Goal: Transaction & Acquisition: Purchase product/service

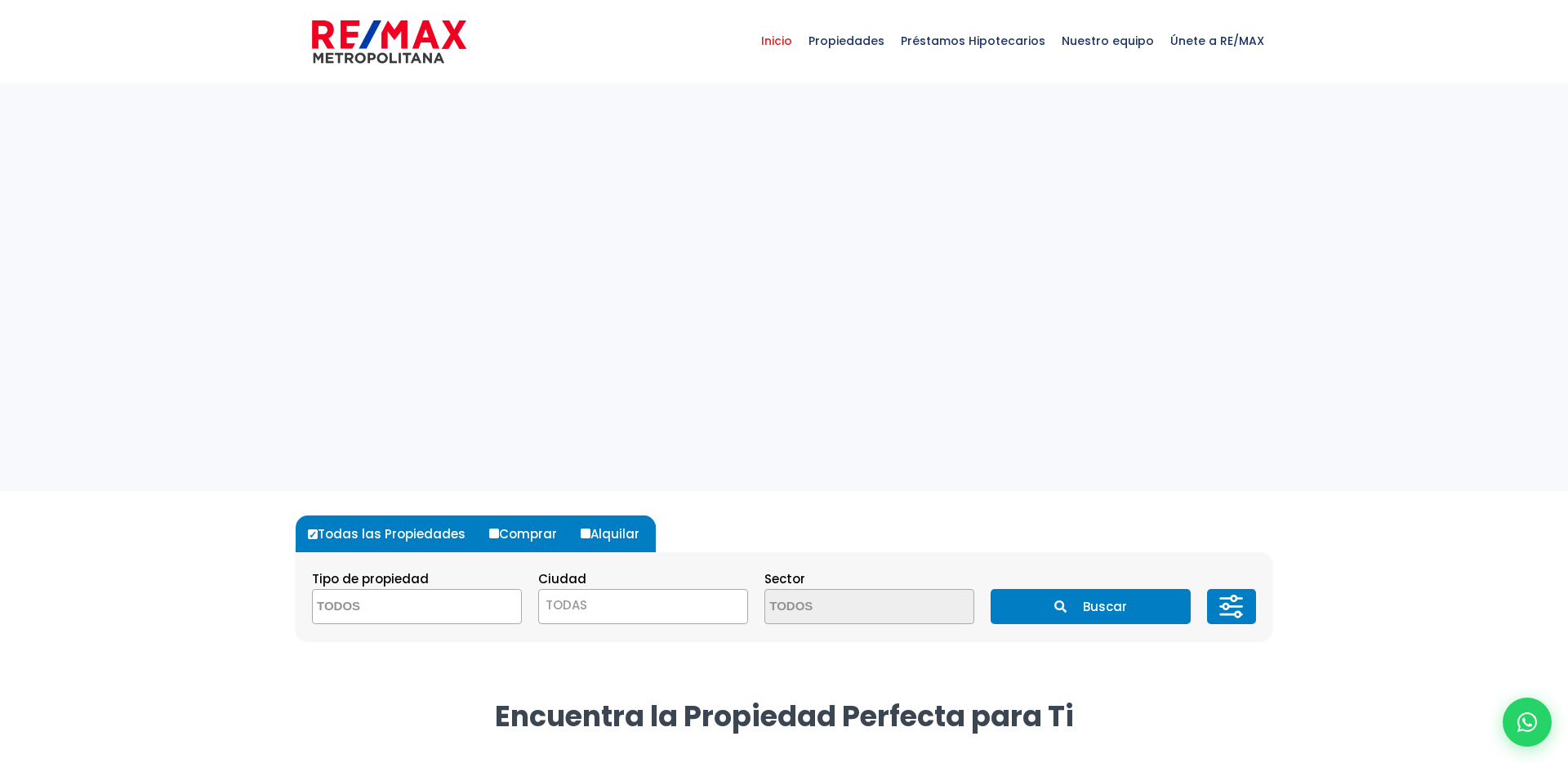
select select
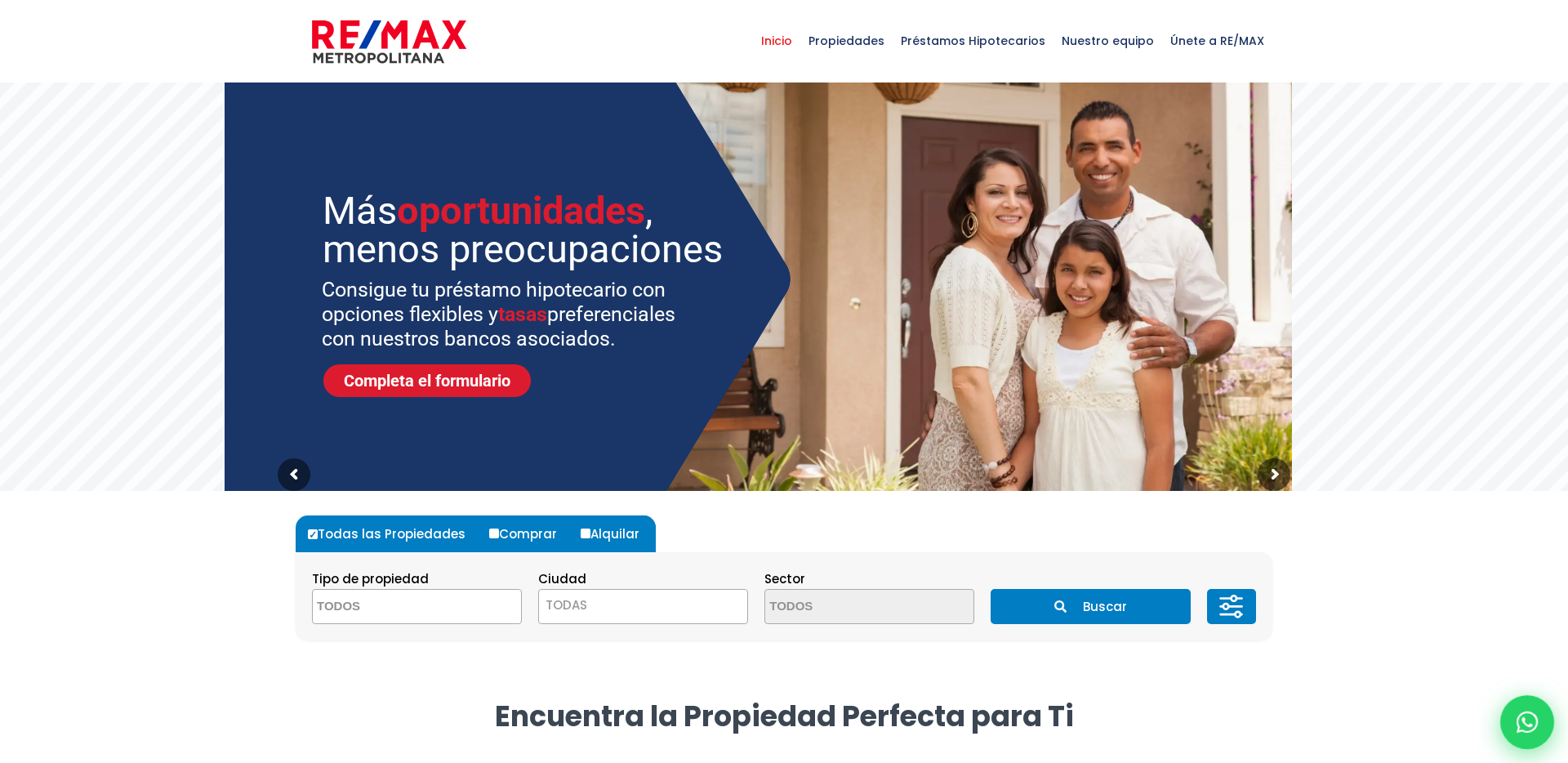
click at [1528, 714] on icon at bounding box center [1527, 722] width 21 height 21
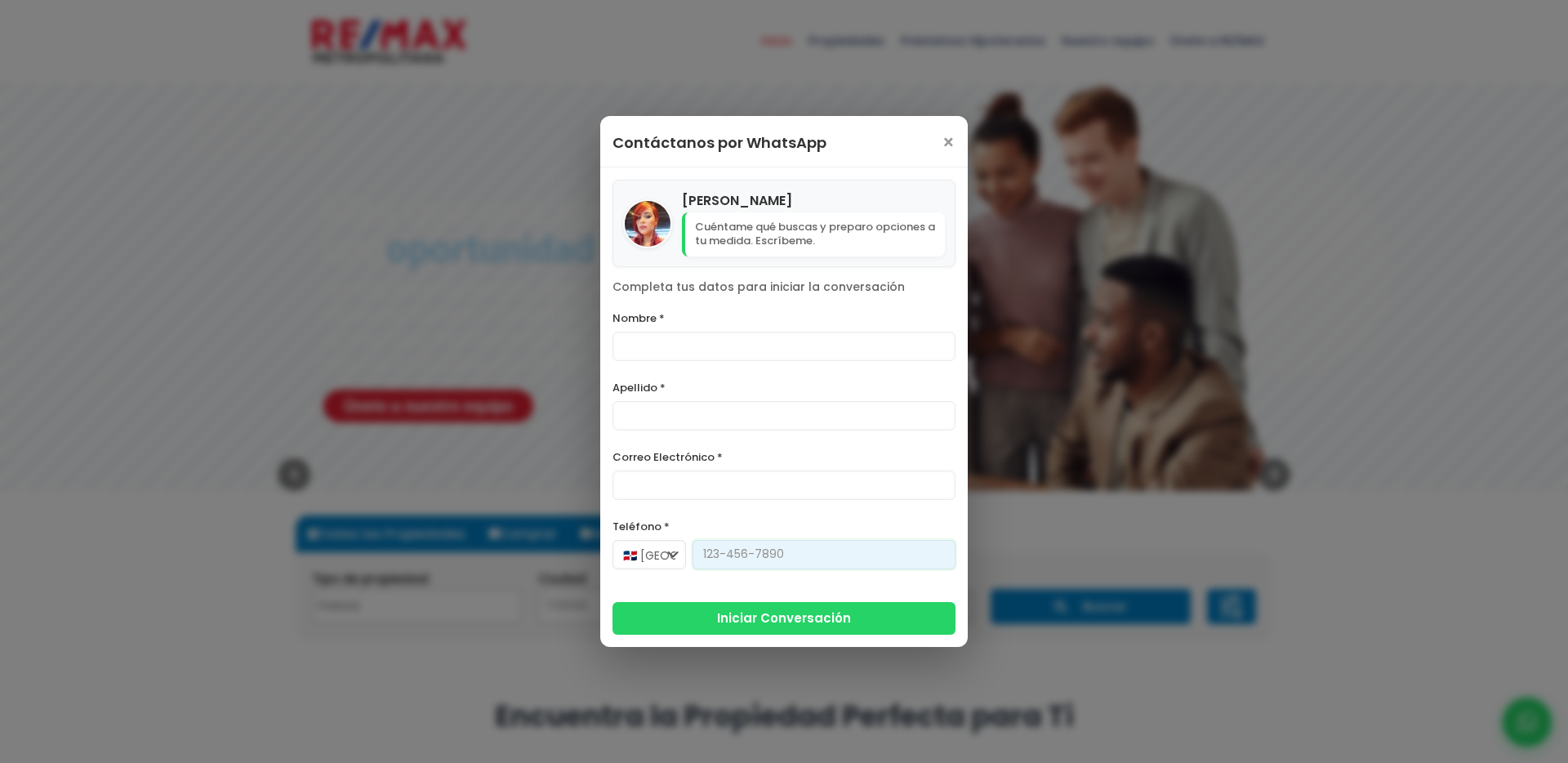
click at [728, 557] on input "Teléfono *" at bounding box center [824, 555] width 263 height 29
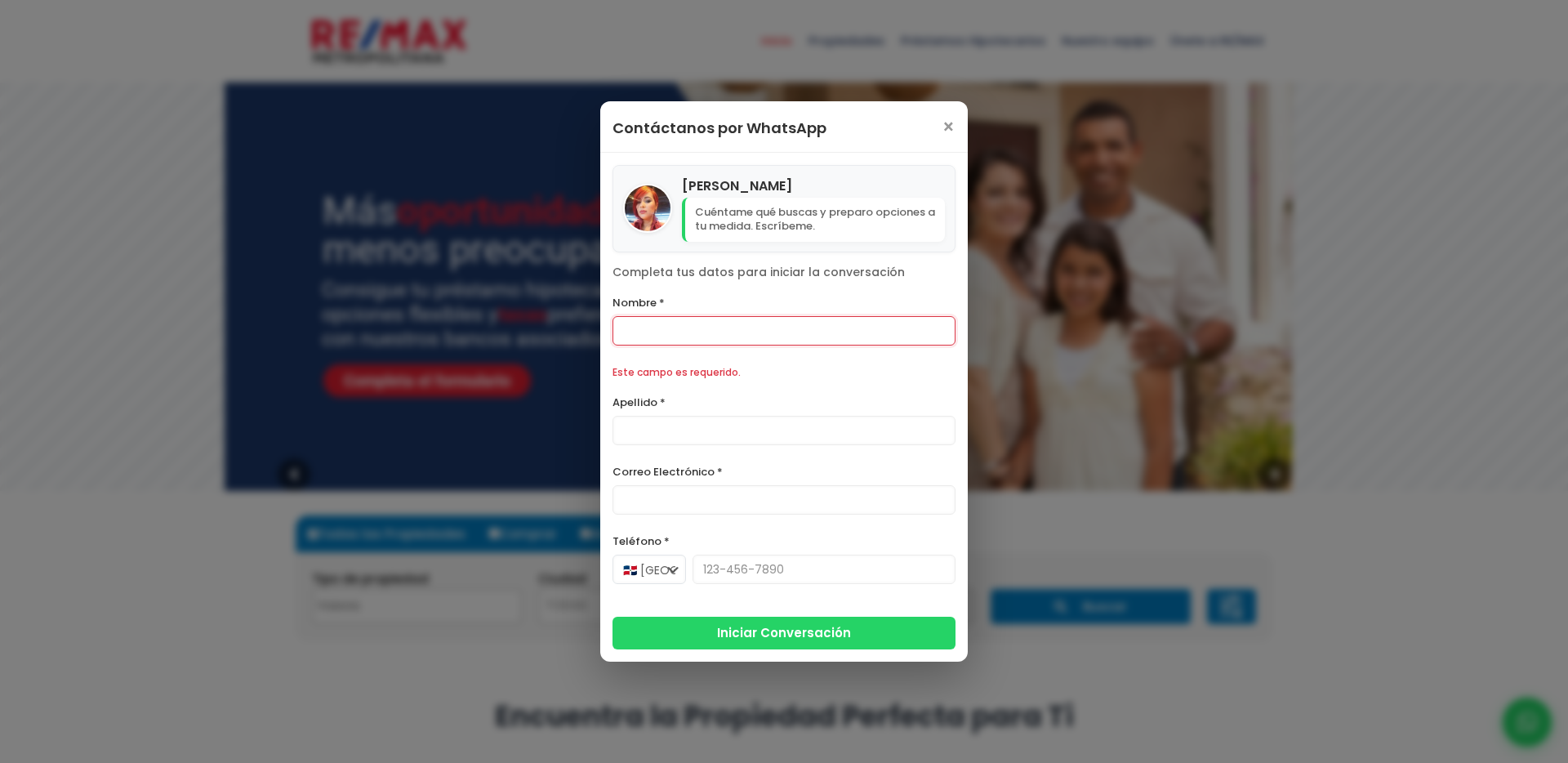
click at [677, 297] on label "Nombre *" at bounding box center [784, 303] width 343 height 21
click at [677, 316] on input "Nombre *" at bounding box center [784, 331] width 343 height 29
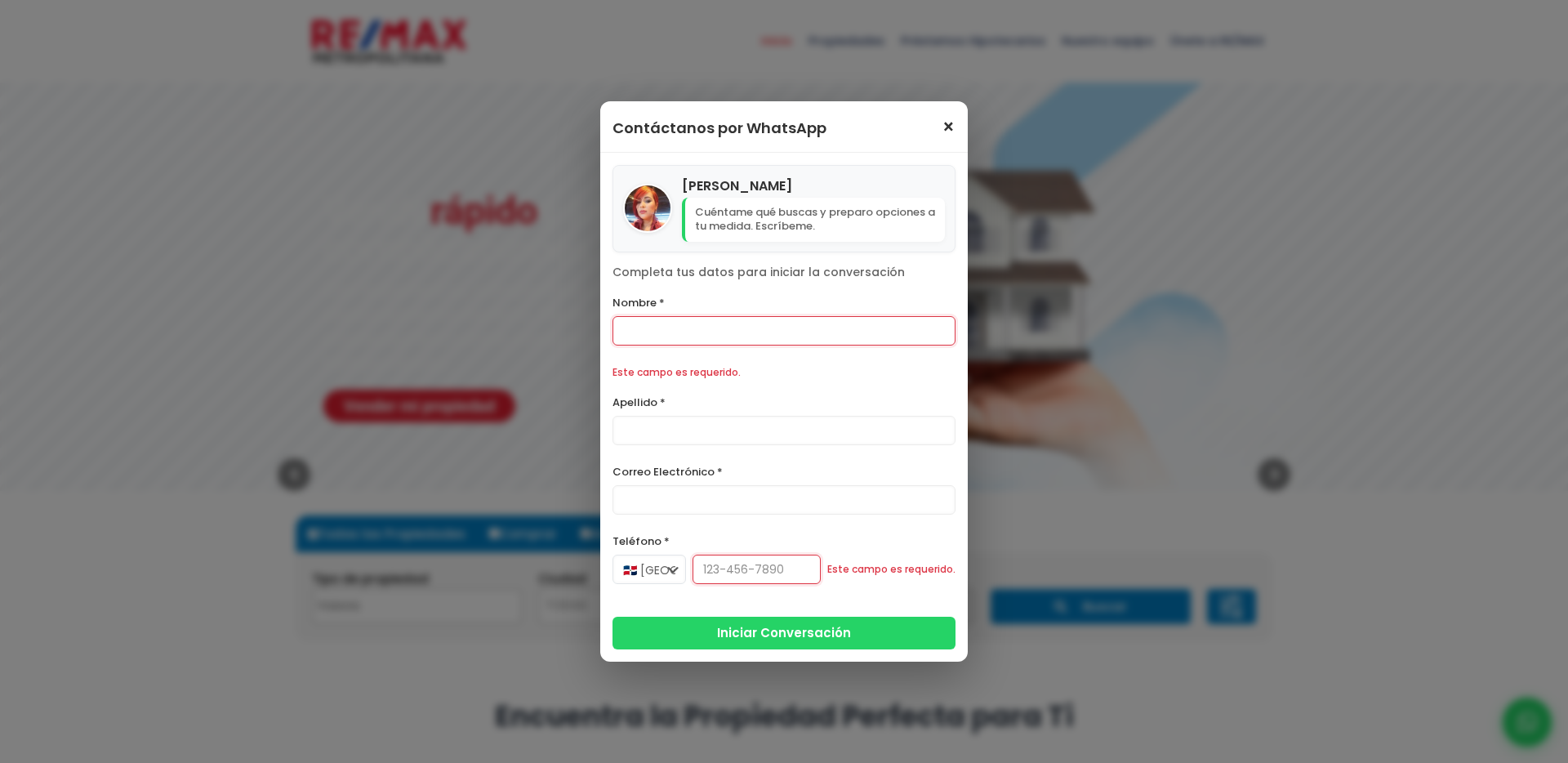
click at [953, 126] on span "×" at bounding box center [948, 127] width 14 height 20
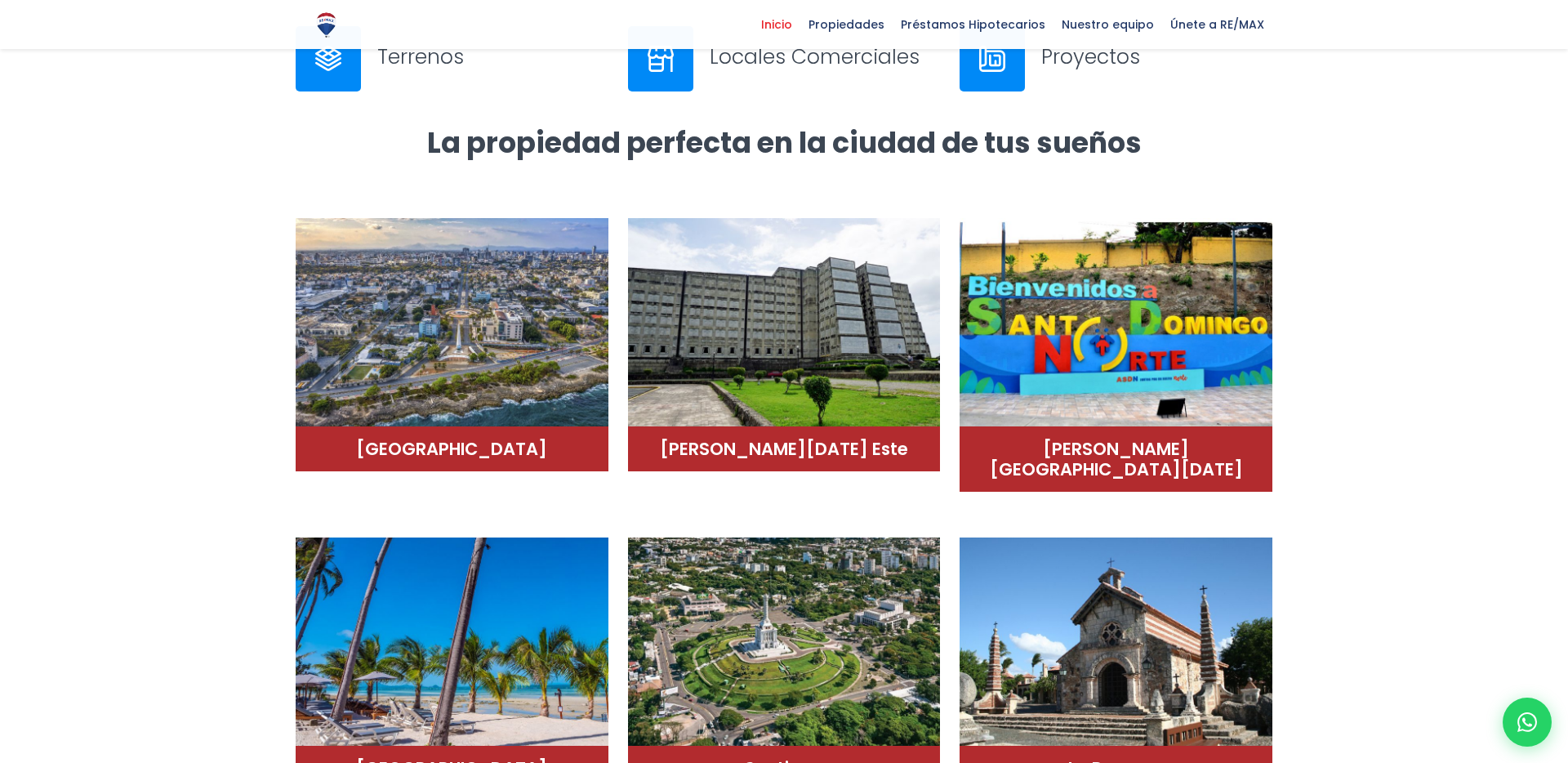
scroll to position [837, 0]
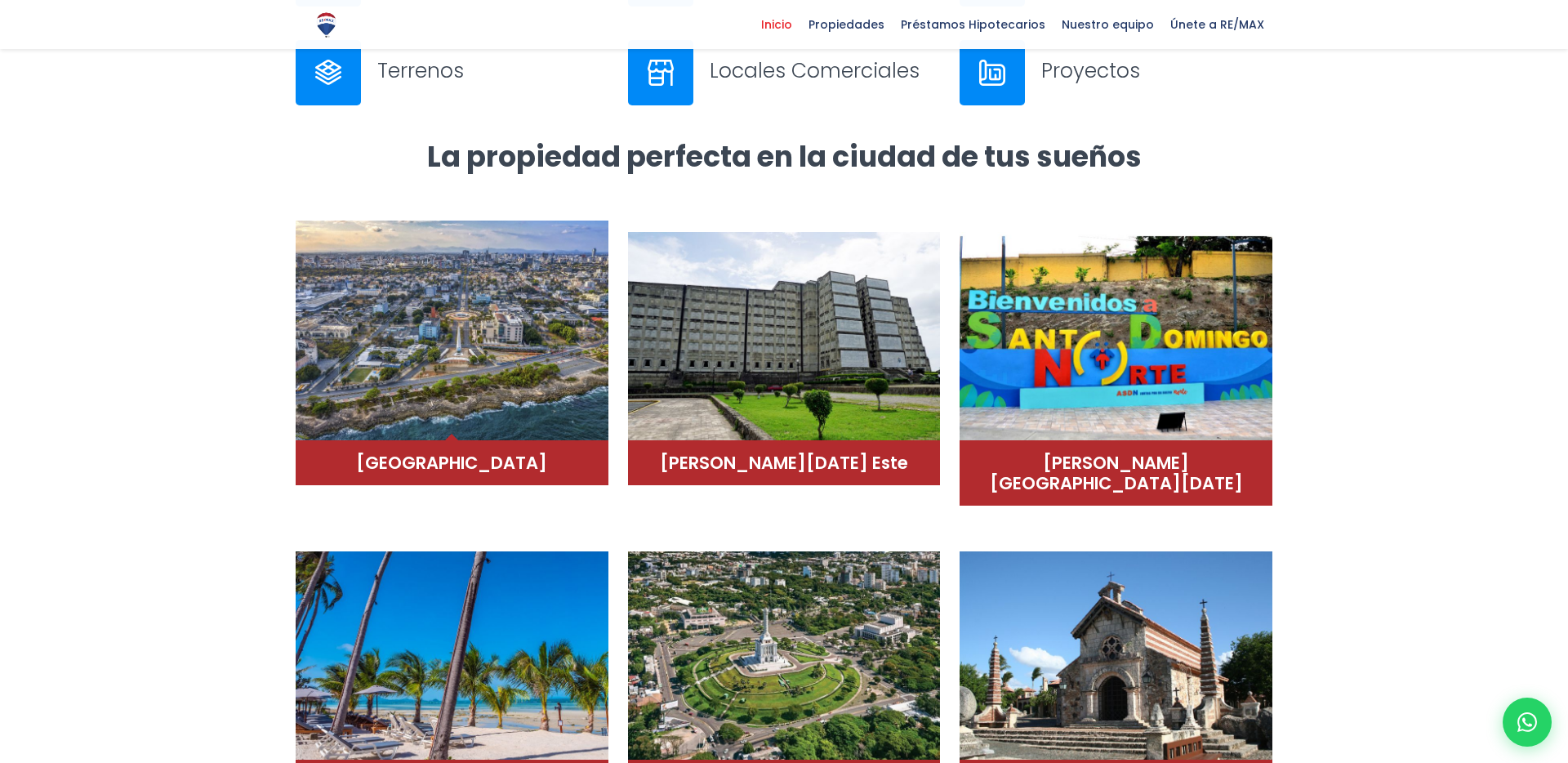
click at [437, 339] on img at bounding box center [452, 330] width 313 height 220
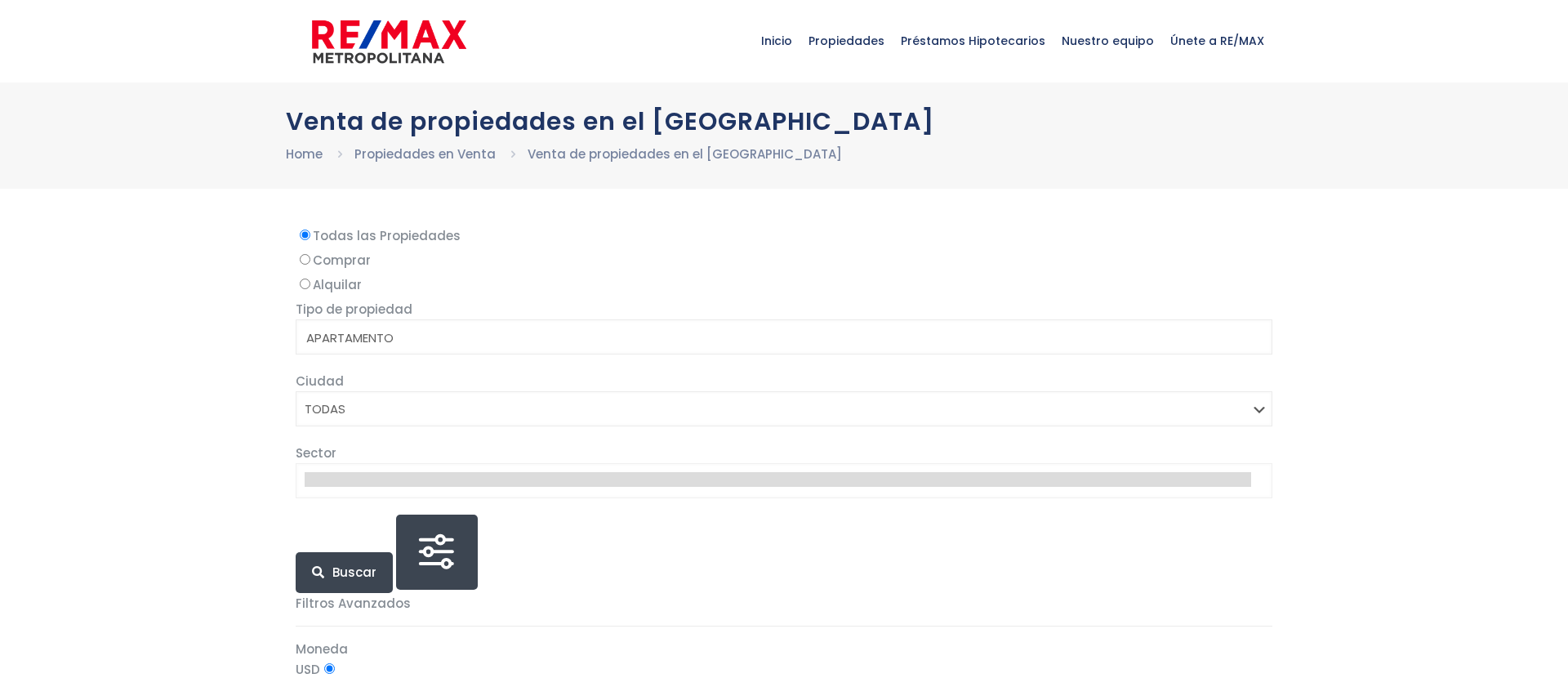
select select
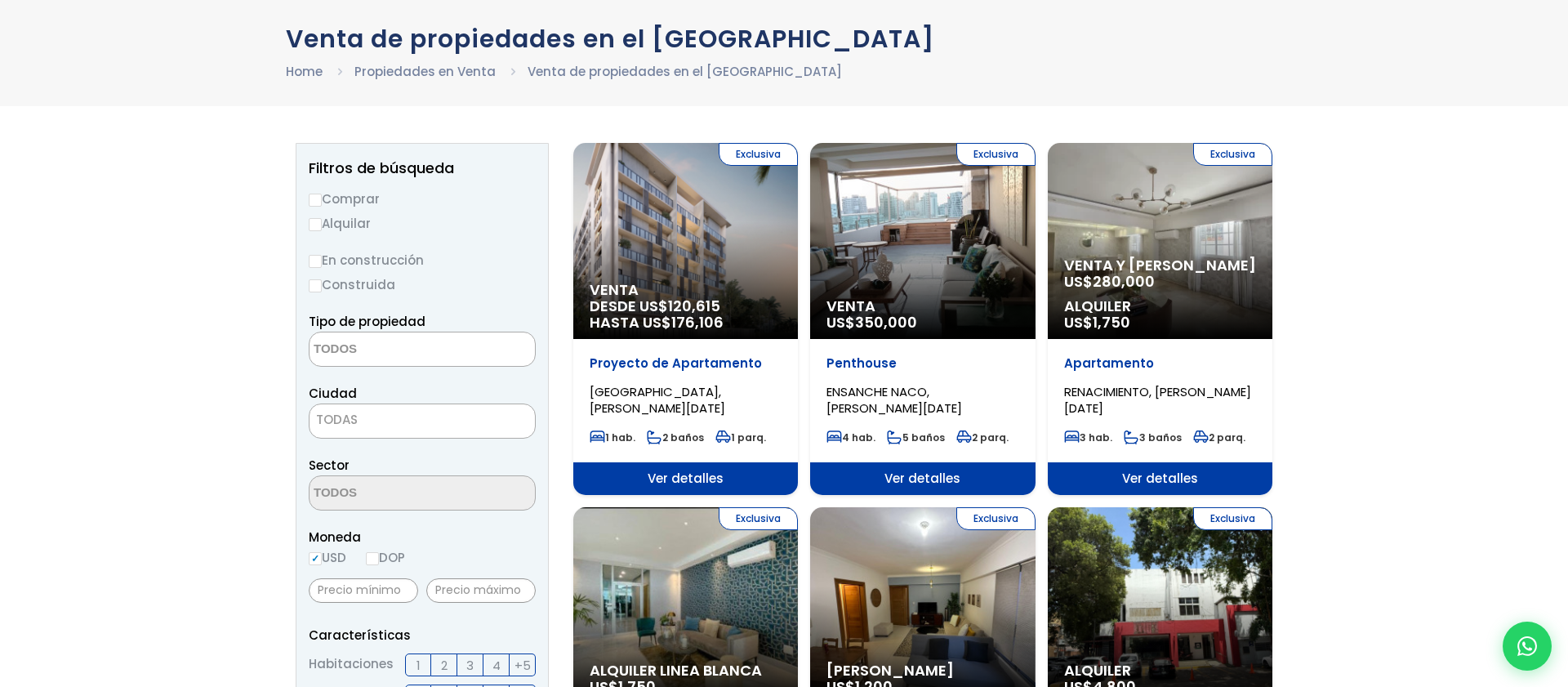
scroll to position [270, 0]
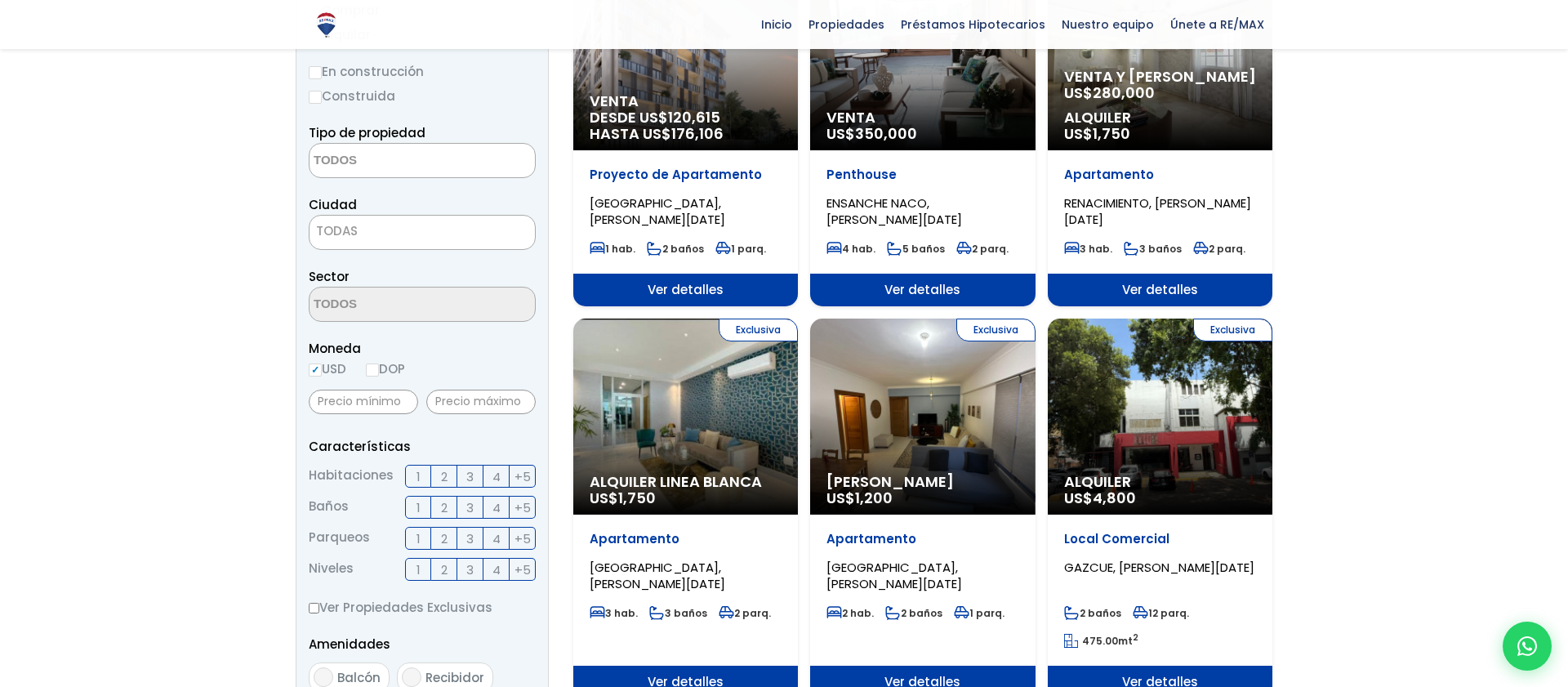
click at [781, 110] on span "Venta" at bounding box center [686, 101] width 192 height 16
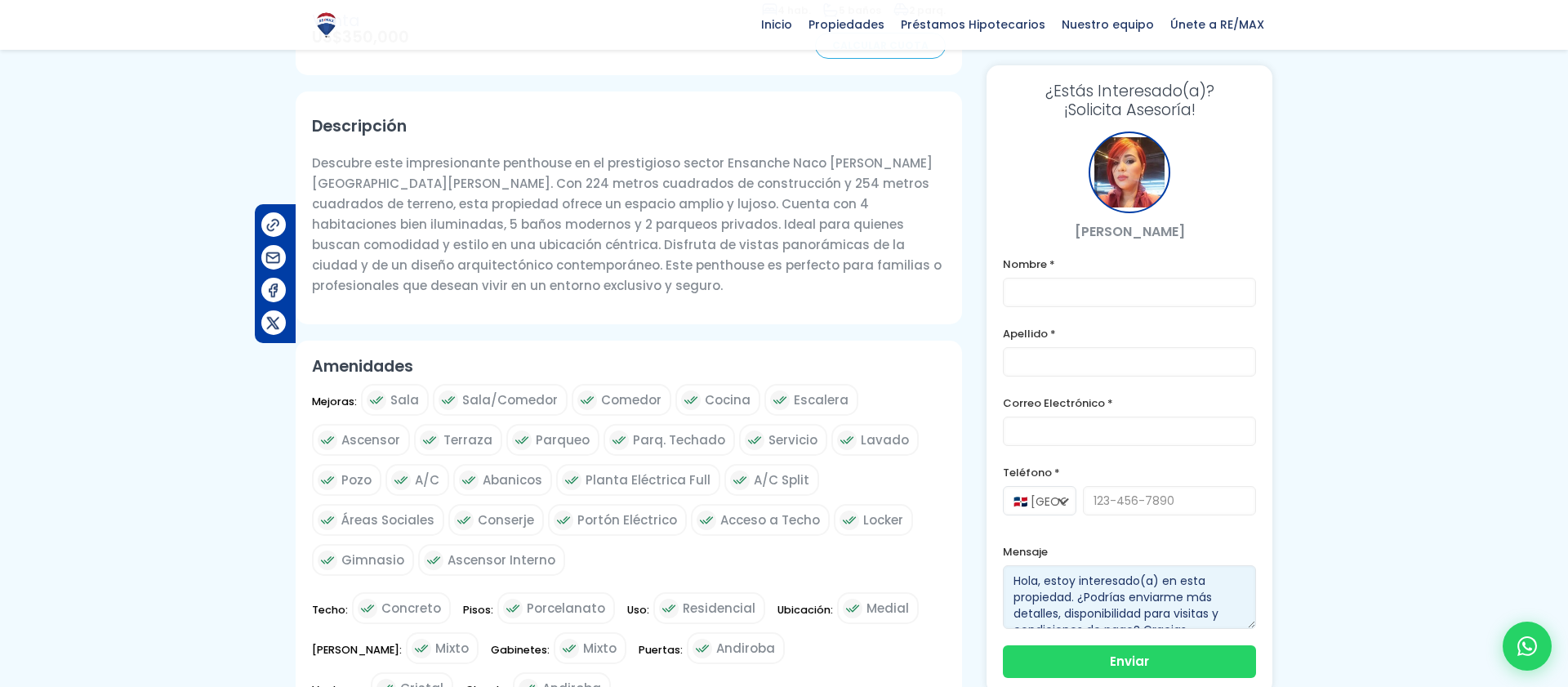
scroll to position [16, 0]
drag, startPoint x: 1013, startPoint y: 579, endPoint x: 1164, endPoint y: 626, distance: 158.1
click at [1164, 626] on textarea "Hola, estoy interesado(a) en esta propiedad. ¿Podrías enviarme más detalles, di…" at bounding box center [1129, 597] width 253 height 63
click at [1097, 583] on textarea "Hola, estoy interesado(a) en esta propiedad. ¿Podrías enviarme más detalles, di…" at bounding box center [1129, 597] width 253 height 63
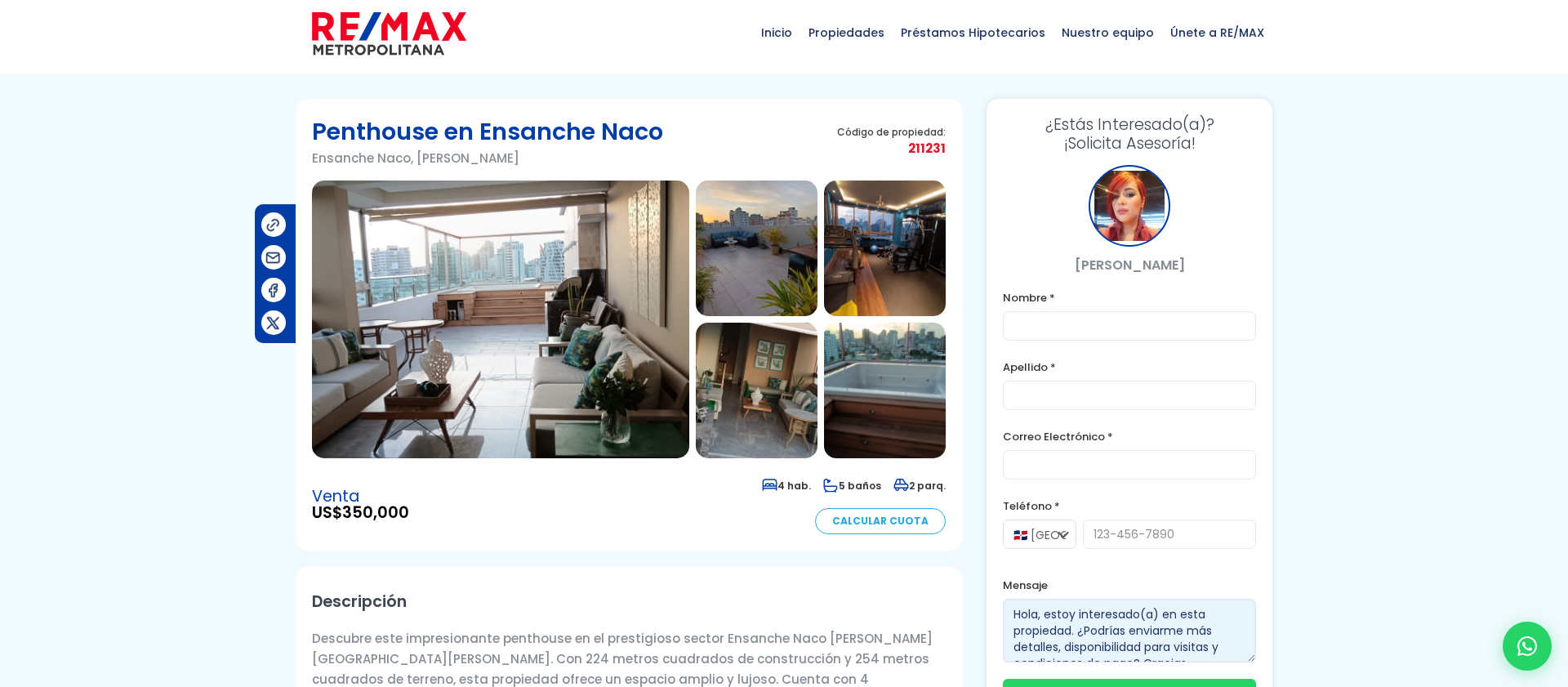
scroll to position [0, 0]
